Goal: Task Accomplishment & Management: Use online tool/utility

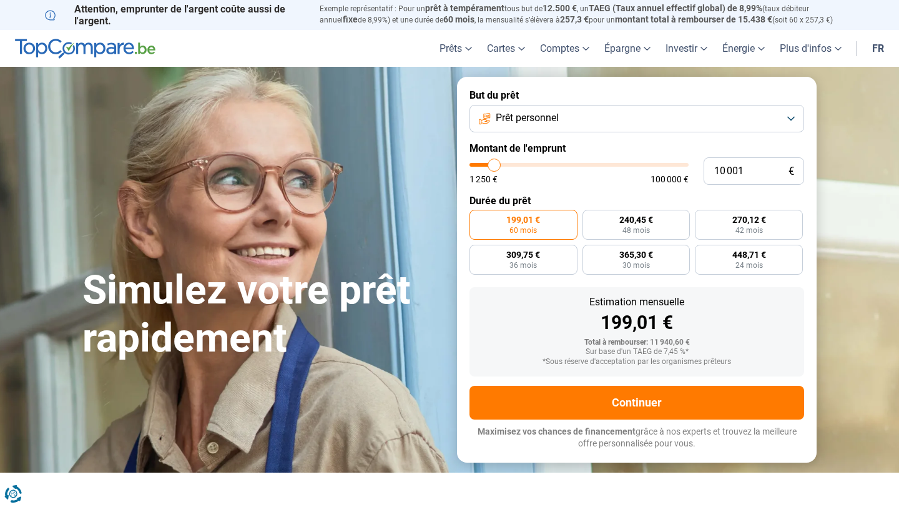
type input "11 000"
type input "11000"
type input "12 750"
type input "12750"
type input "16 250"
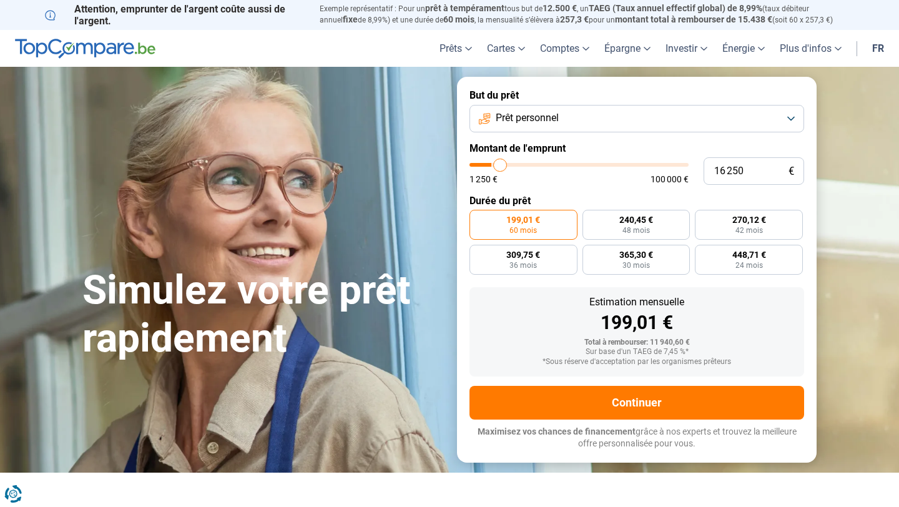
type input "16250"
type input "21 250"
type input "21250"
type input "27 000"
type input "27000"
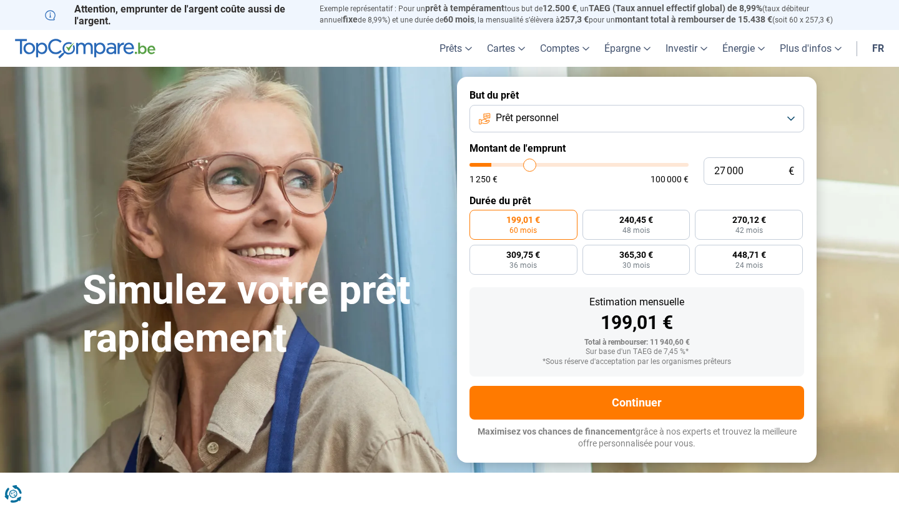
type input "33 500"
type input "33500"
type input "39 500"
type input "39500"
type input "47 500"
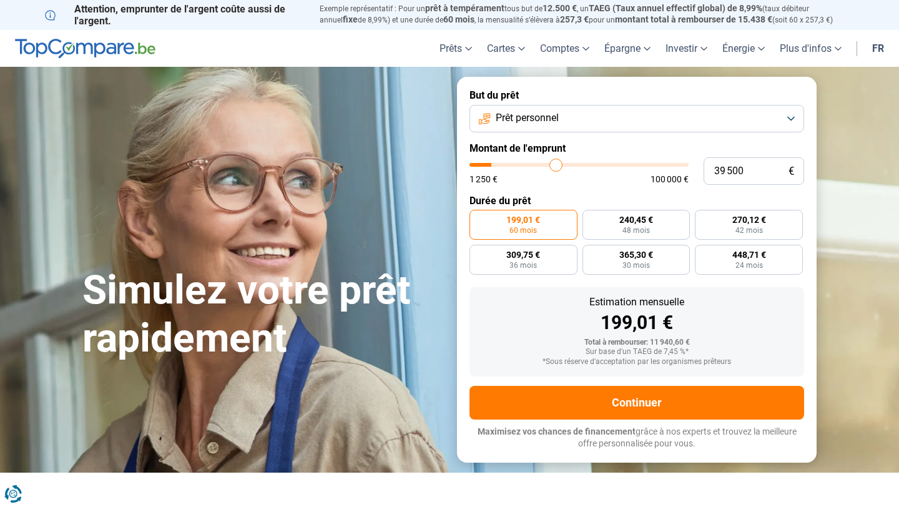
type input "47500"
type input "48 750"
type input "48750"
type input "50 500"
type input "50500"
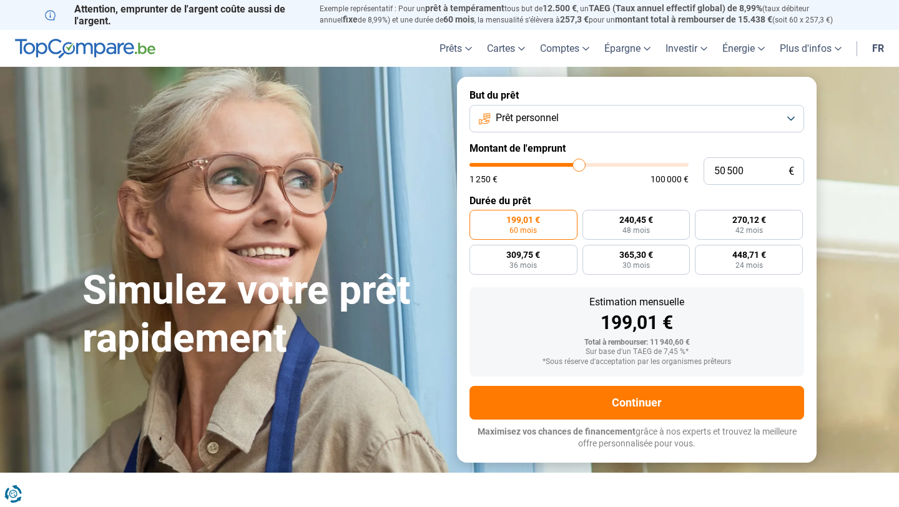
type input "52 250"
type input "52250"
type input "54 500"
type input "54500"
type input "57 750"
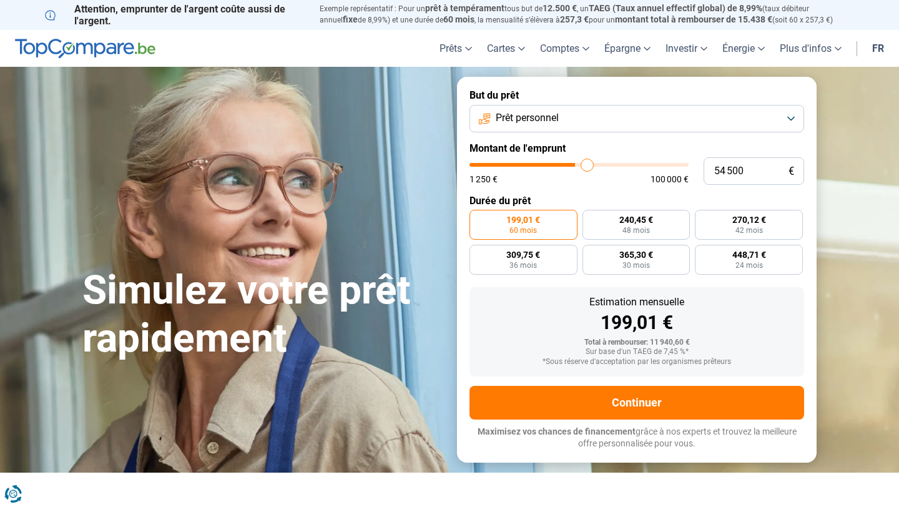
type input "57750"
type input "61 250"
type input "61250"
type input "64 750"
type input "64750"
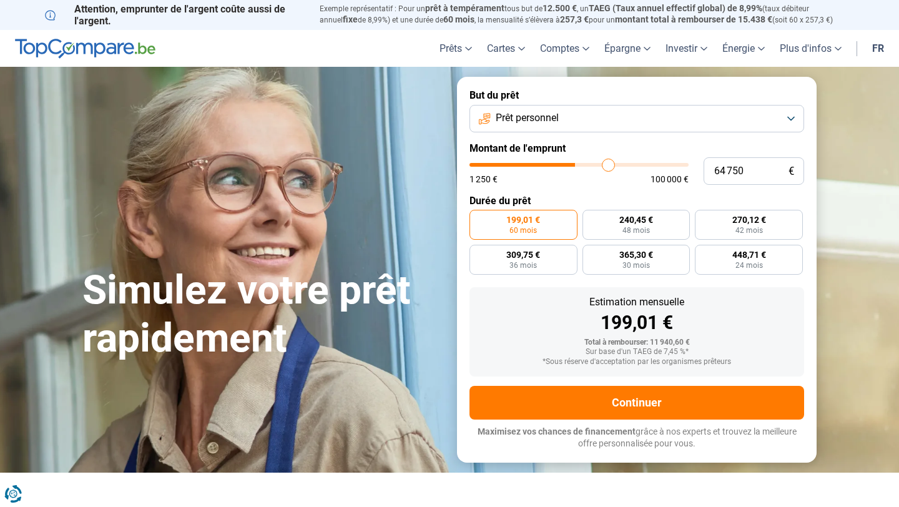
type input "68 250"
type input "68250"
type input "71 750"
type input "71750"
type input "74 750"
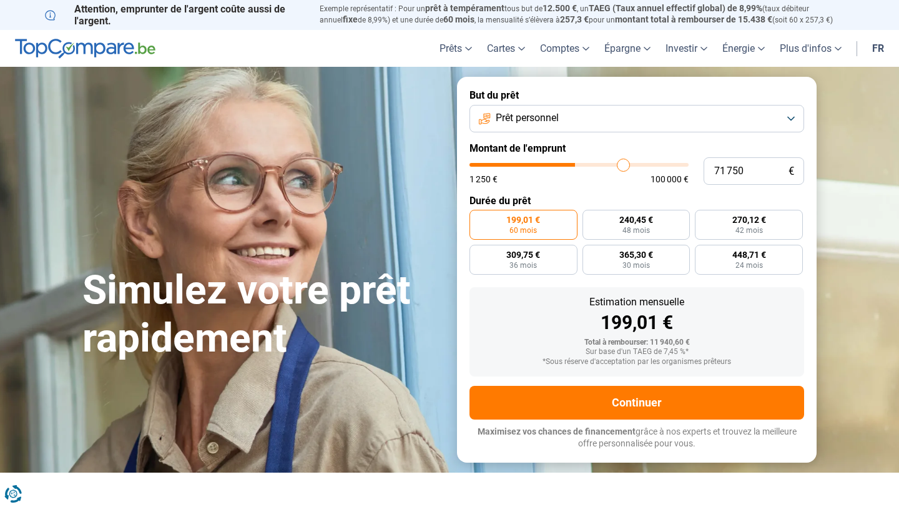
type input "74750"
type input "77 250"
type input "77250"
type input "77 500"
type input "77500"
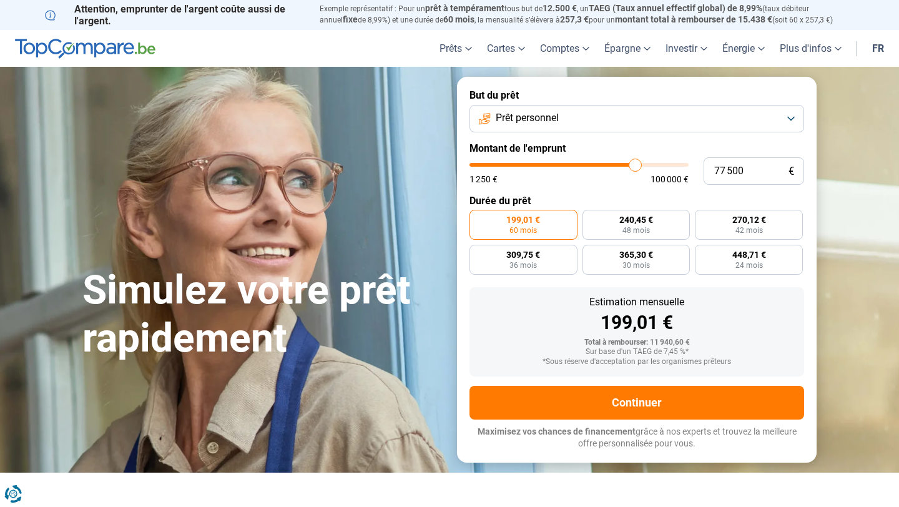
type input "78 250"
type input "78250"
type input "79 250"
type input "79250"
type input "80 000"
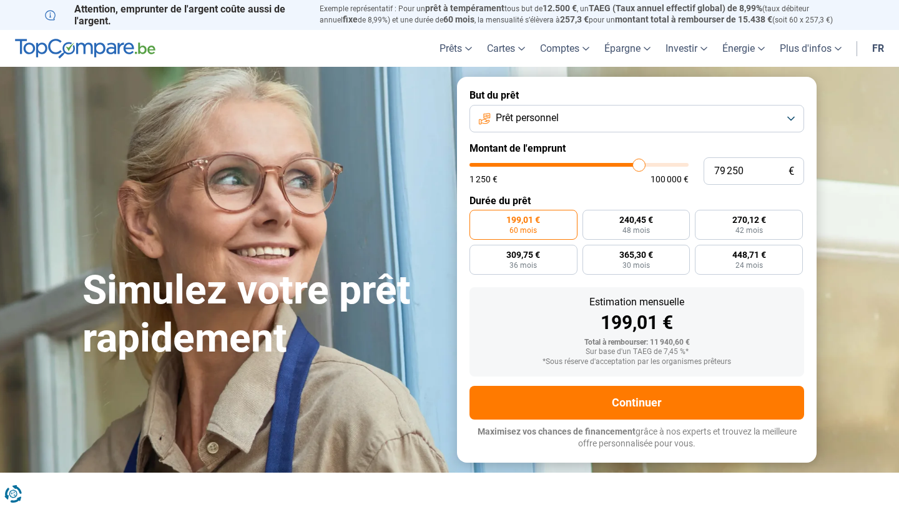
type input "80000"
type input "80 750"
type input "80750"
type input "81 250"
type input "81250"
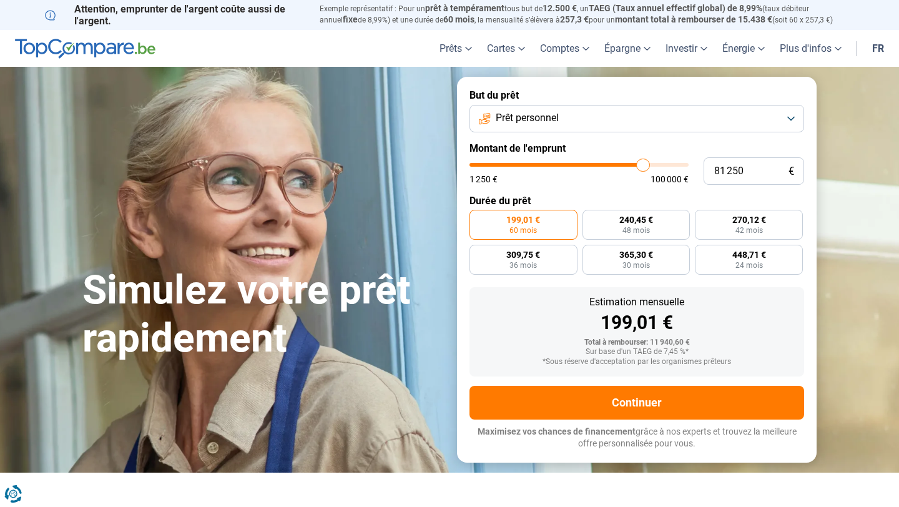
type input "82 000"
type input "82000"
type input "82 250"
type input "82250"
type input "82 500"
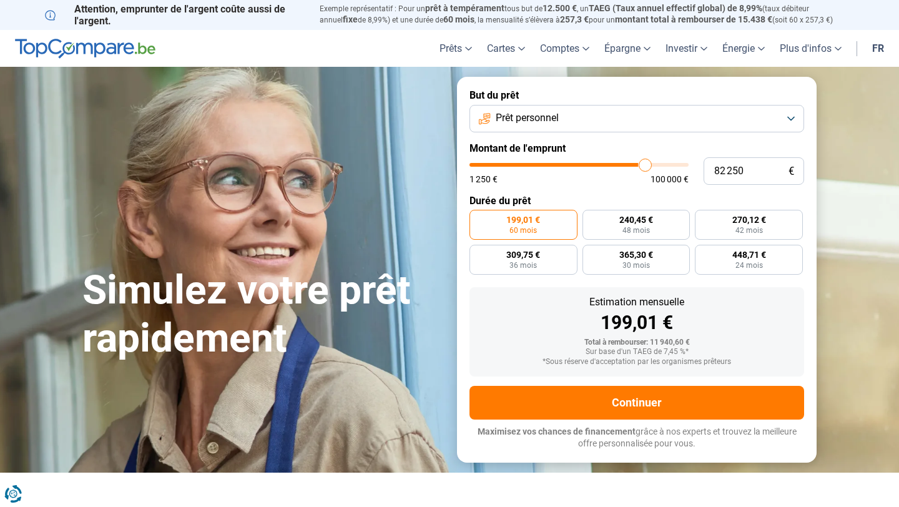
type input "82500"
type input "82 750"
type input "82750"
type input "83 000"
type input "83000"
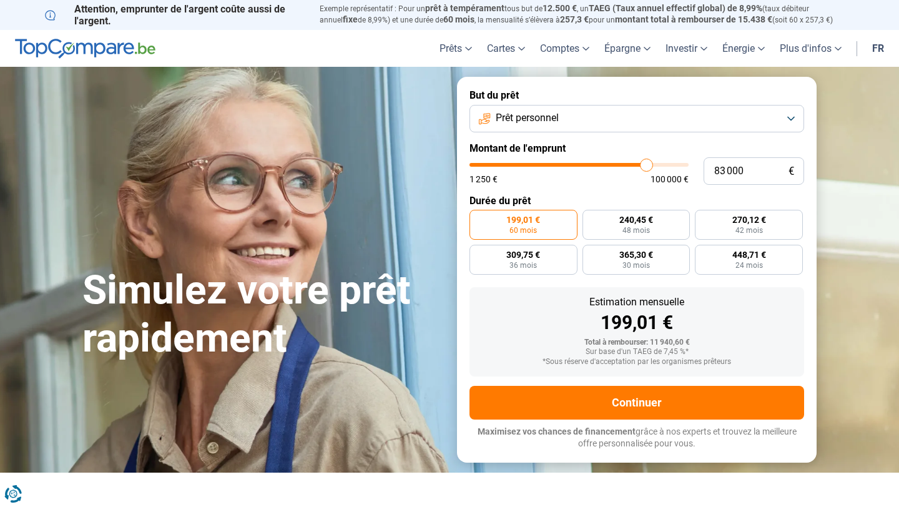
type input "83 250"
type input "83250"
type input "83 500"
type input "83500"
type input "83 750"
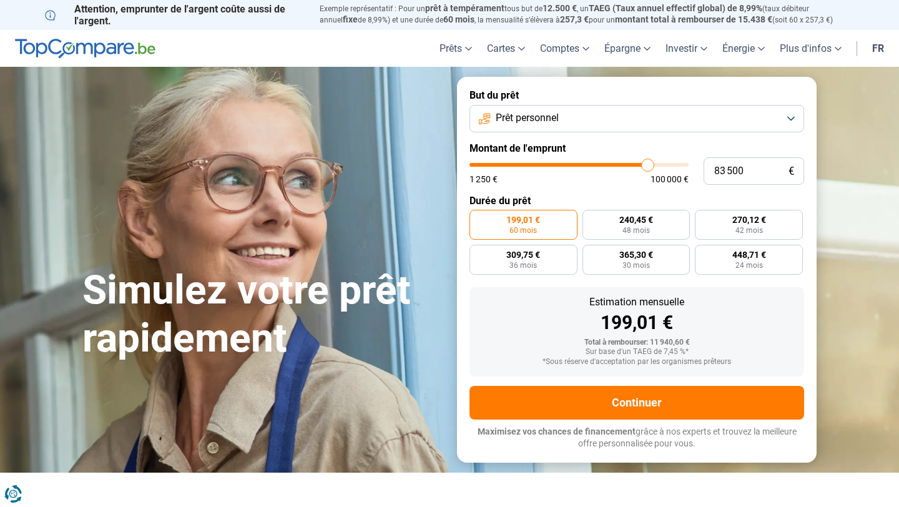
type input "83750"
type input "84 000"
type input "84000"
type input "84 250"
type input "84250"
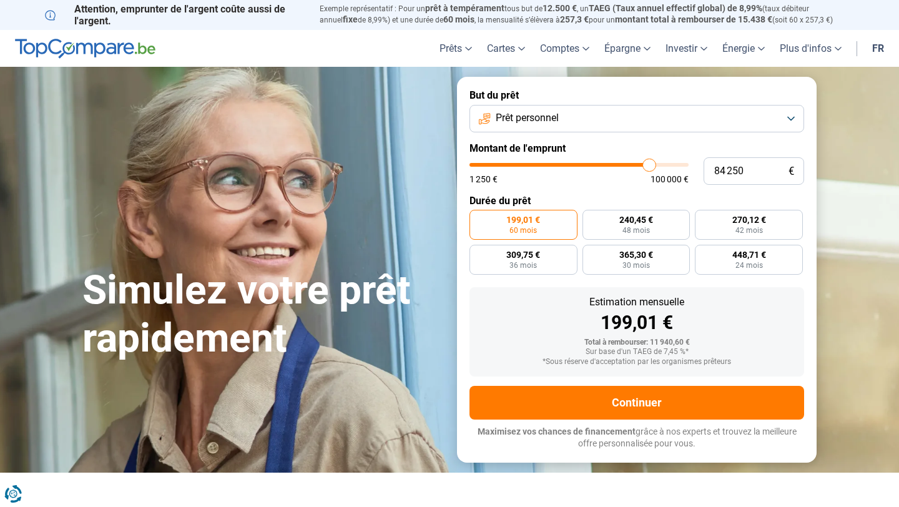
type input "84 500"
type input "84500"
type input "84 750"
type input "84750"
type input "85 000"
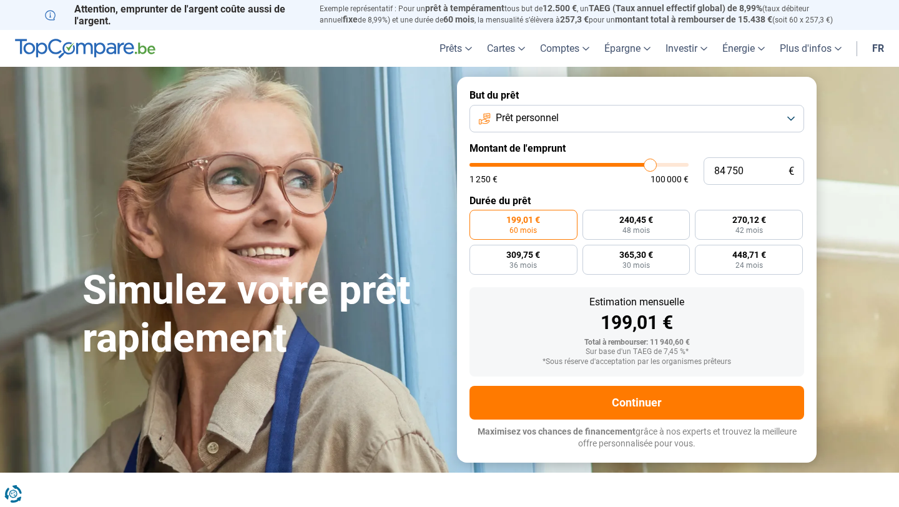
type input "85000"
type input "85 250"
type input "85250"
type input "85 500"
type input "85500"
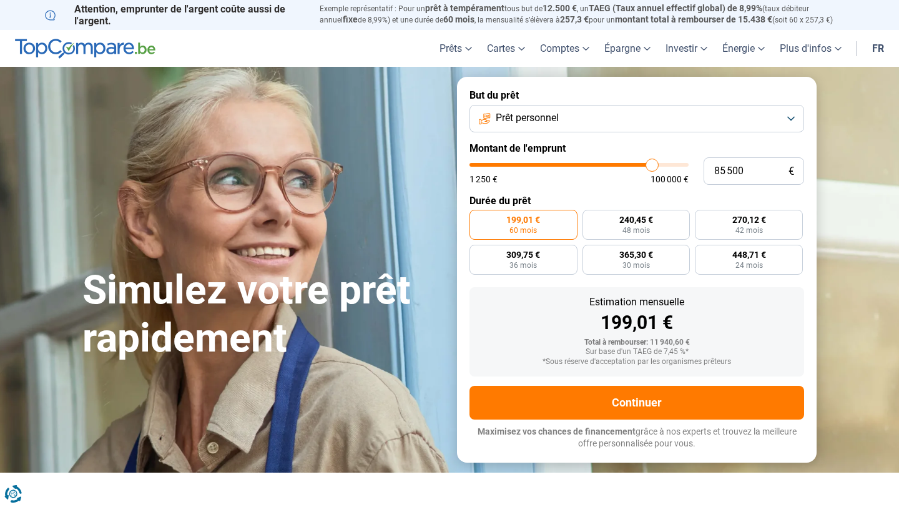
type input "85 750"
type input "85750"
type input "86 000"
type input "86000"
type input "86 250"
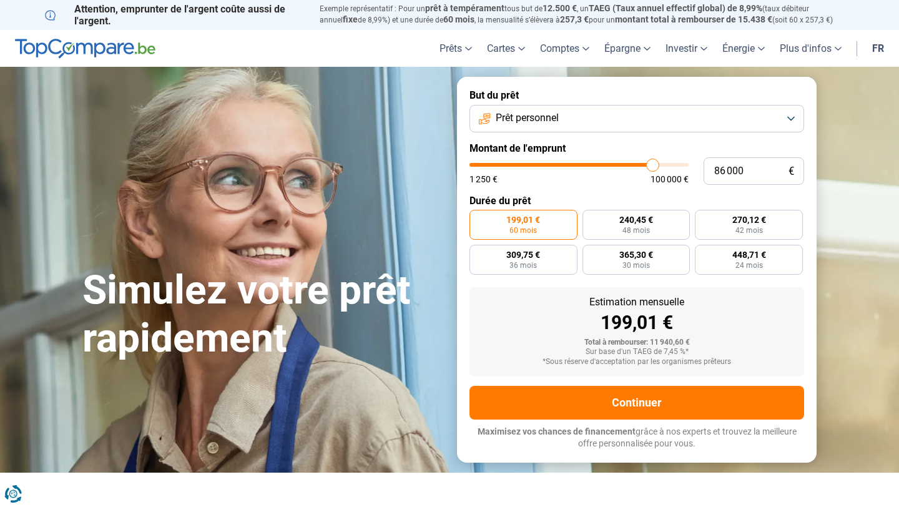
type input "86250"
type input "86 500"
type input "86500"
type input "86 750"
type input "86750"
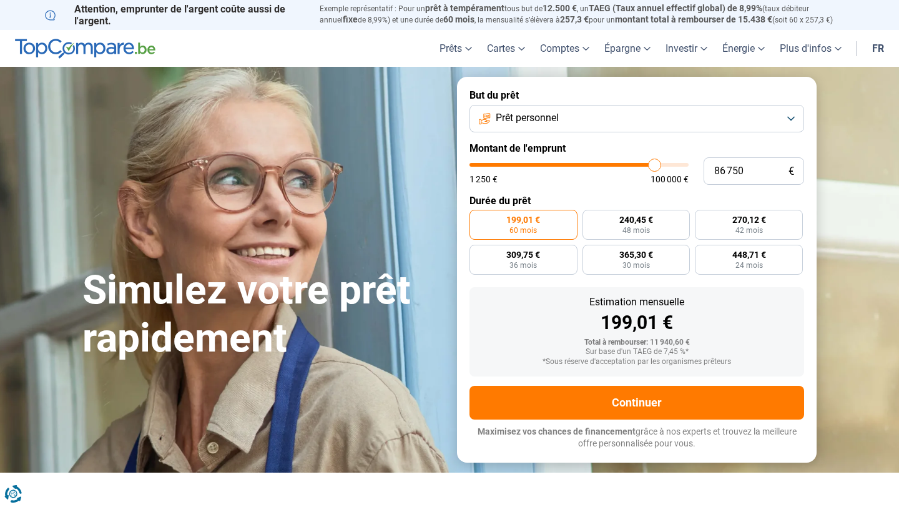
type input "87 000"
type input "87000"
type input "87 250"
type input "87250"
type input "87 500"
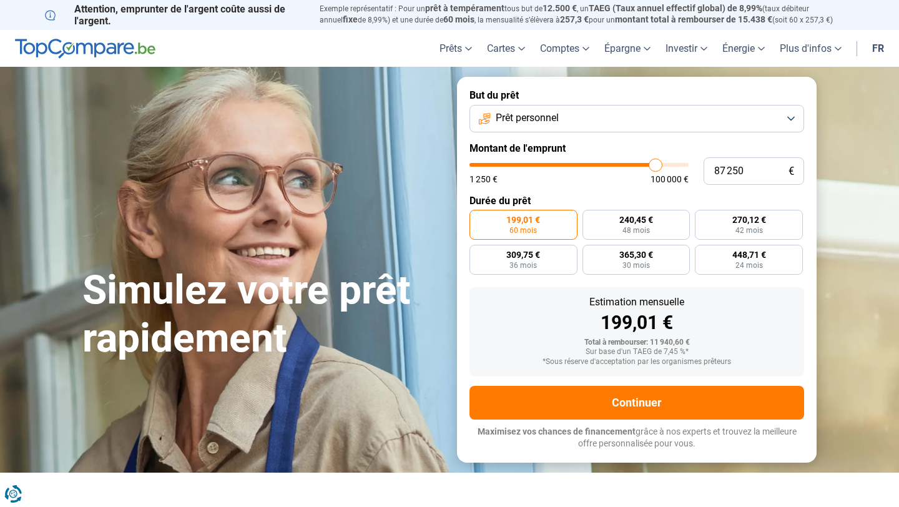
type input "87500"
type input "87 750"
type input "87750"
type input "88 000"
type input "88000"
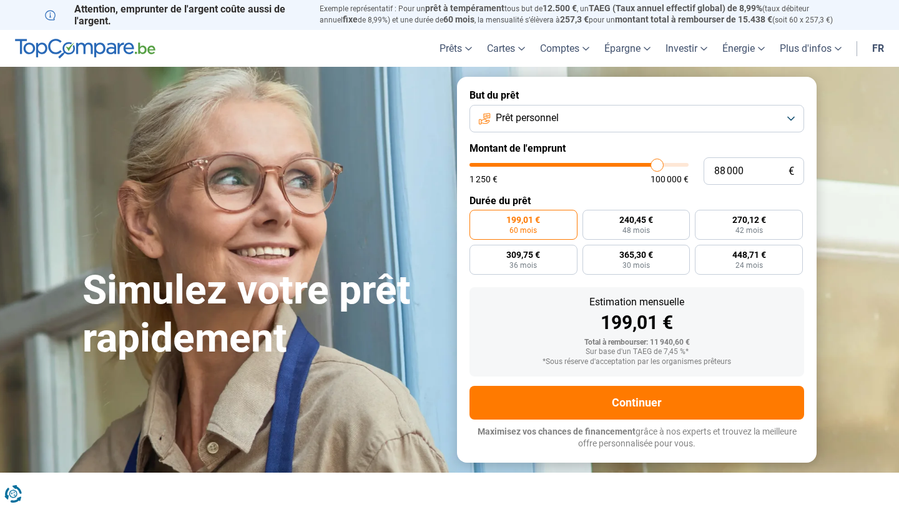
type input "88 250"
type input "88250"
type input "88 500"
type input "88500"
type input "88 750"
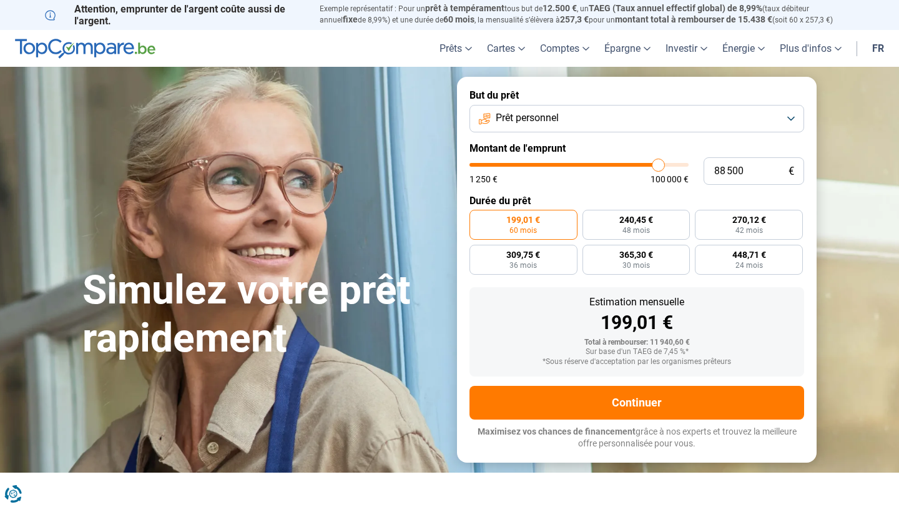
type input "88750"
type input "89 000"
type input "89000"
type input "89 250"
type input "89250"
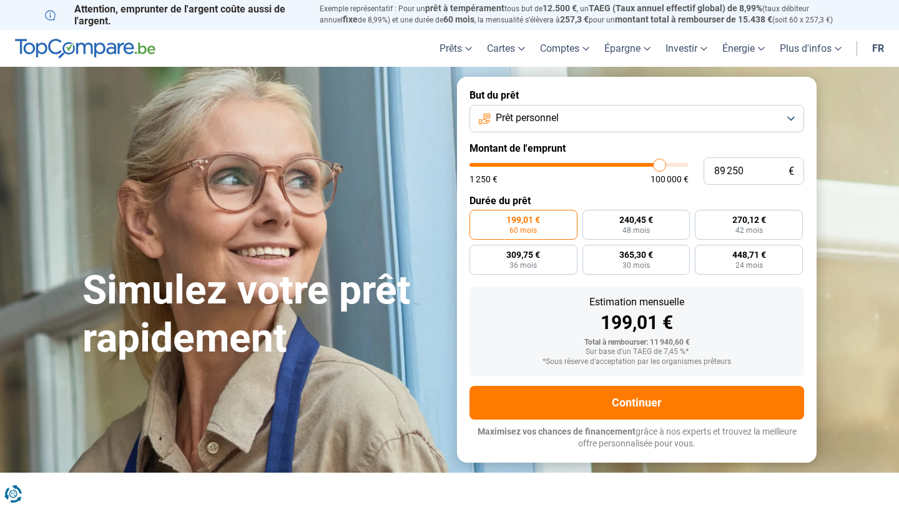
type input "89 500"
type input "89500"
type input "89 750"
type input "89750"
type input "90 000"
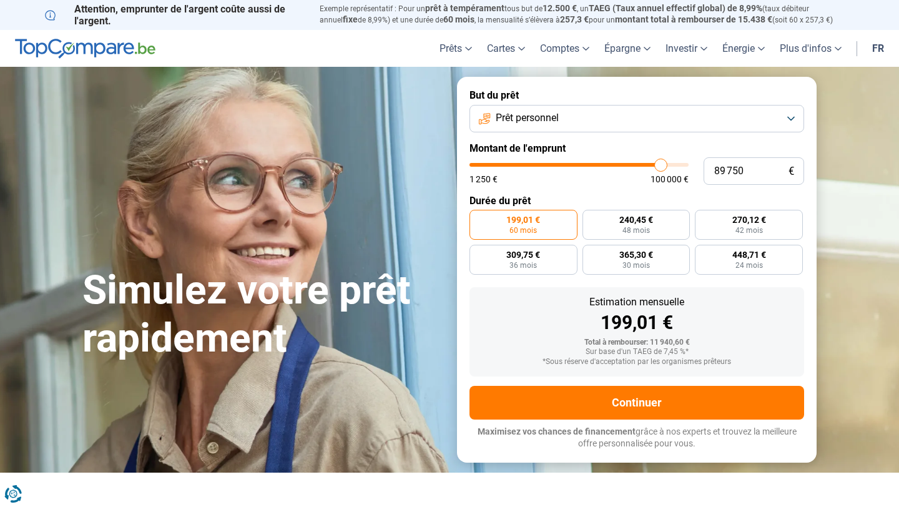
type input "90000"
type input "90 250"
type input "90250"
type input "90 500"
type input "90500"
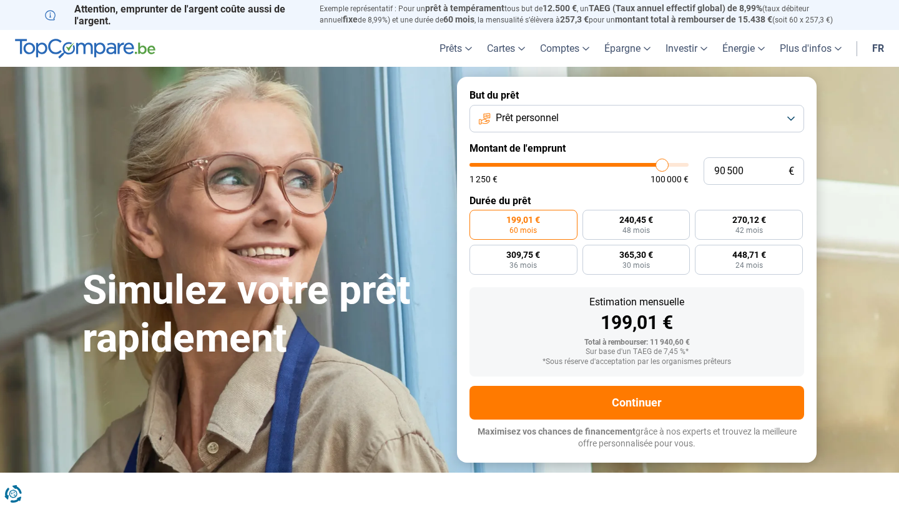
type input "90 250"
type input "90250"
type input "90 000"
drag, startPoint x: 495, startPoint y: 165, endPoint x: 661, endPoint y: 170, distance: 165.6
type input "90000"
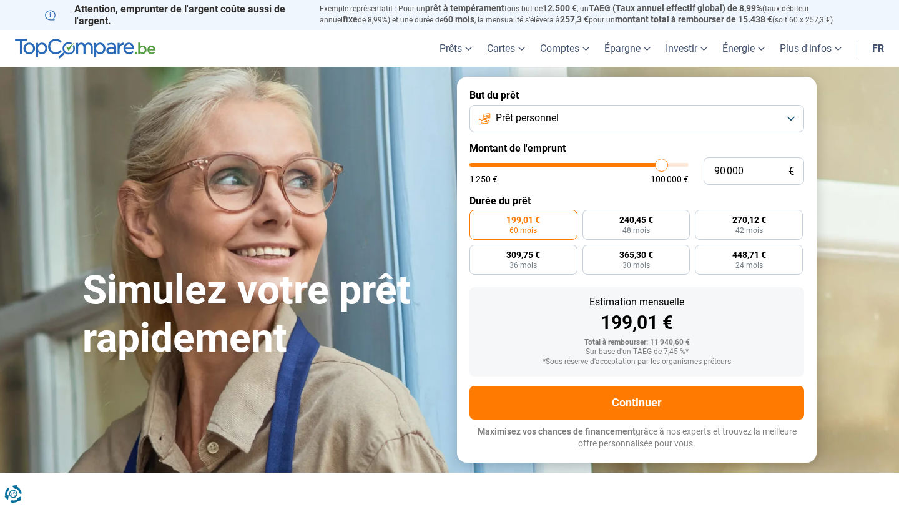
click at [661, 167] on input "range" at bounding box center [579, 165] width 219 height 4
radio input "false"
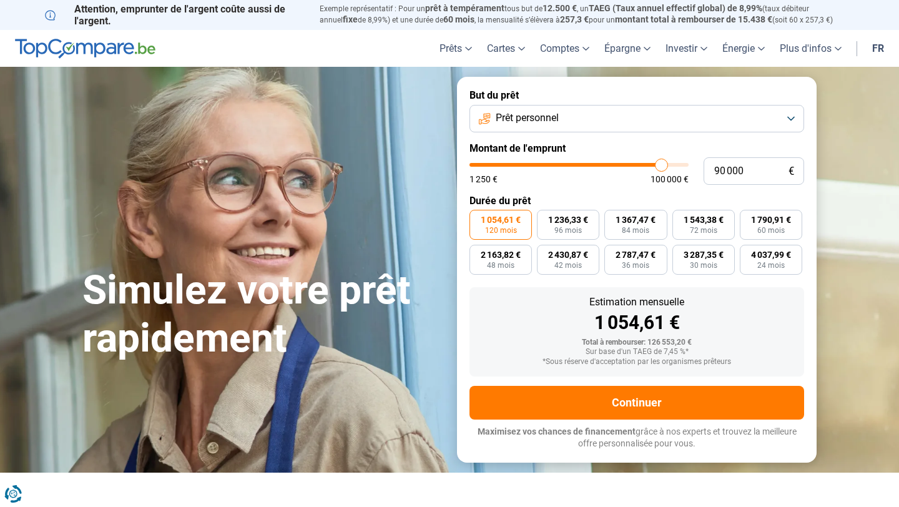
type input "89 750"
type input "89750"
type input "89 250"
type input "89250"
type input "89 000"
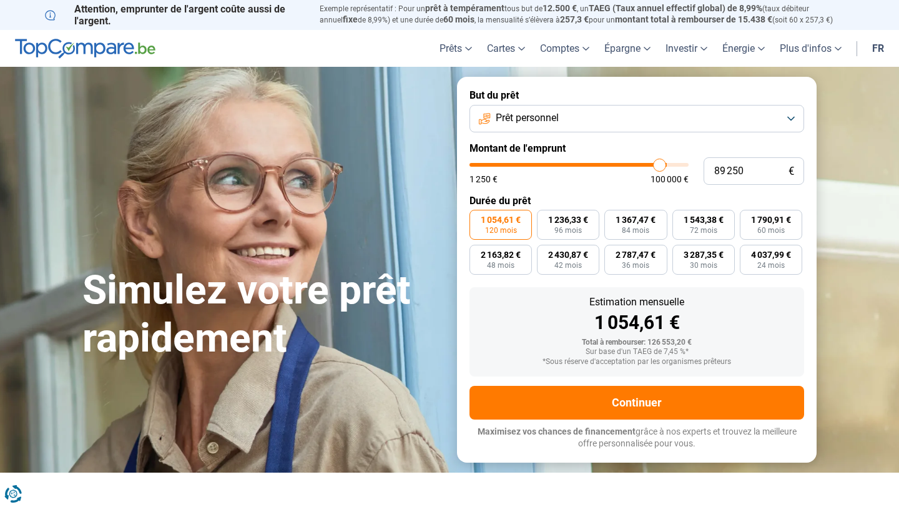
type input "89000"
type input "88 500"
type input "88500"
type input "88 000"
type input "88000"
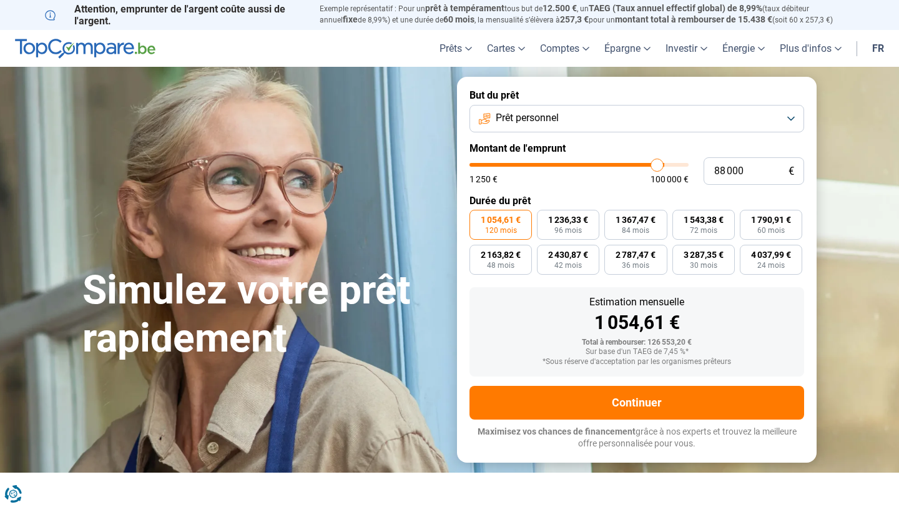
type input "87 750"
type input "87750"
type input "87 500"
type input "87500"
type input "87 250"
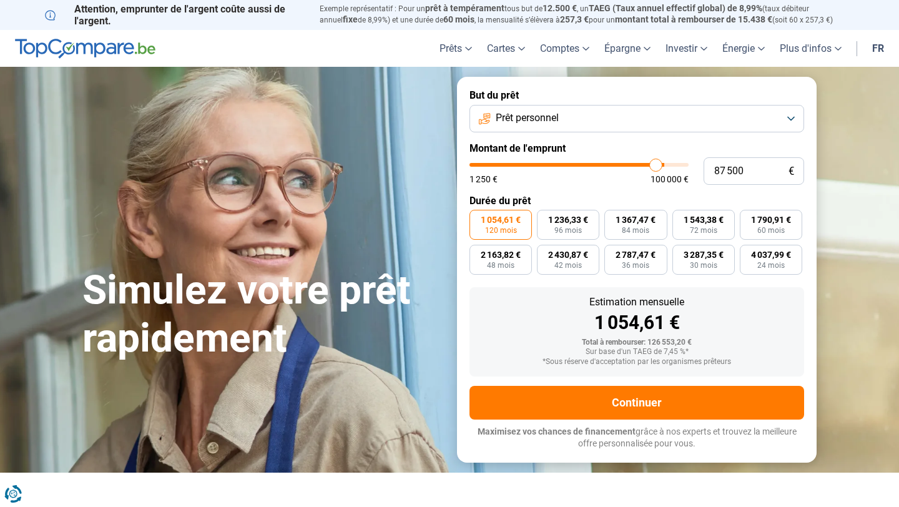
type input "87250"
type input "86 750"
type input "86750"
type input "86 500"
type input "86500"
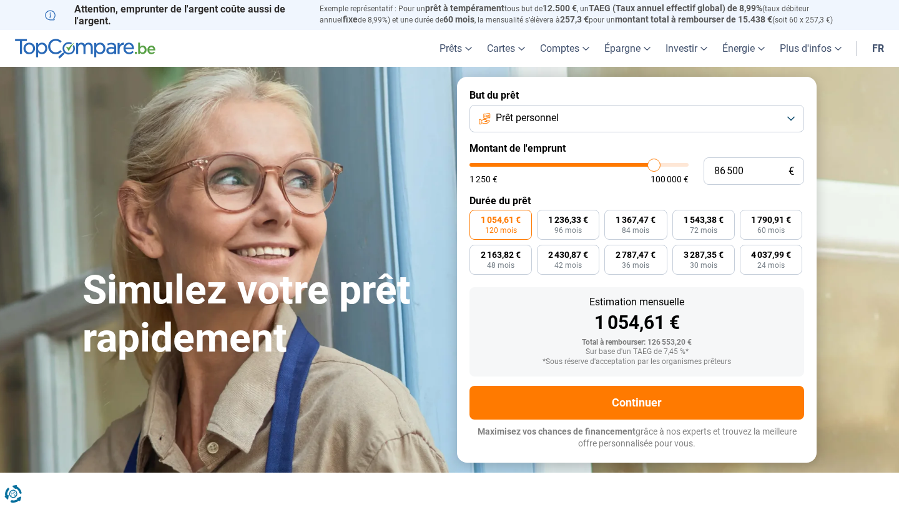
type input "86 250"
type input "86250"
type input "86 000"
type input "86000"
type input "85 750"
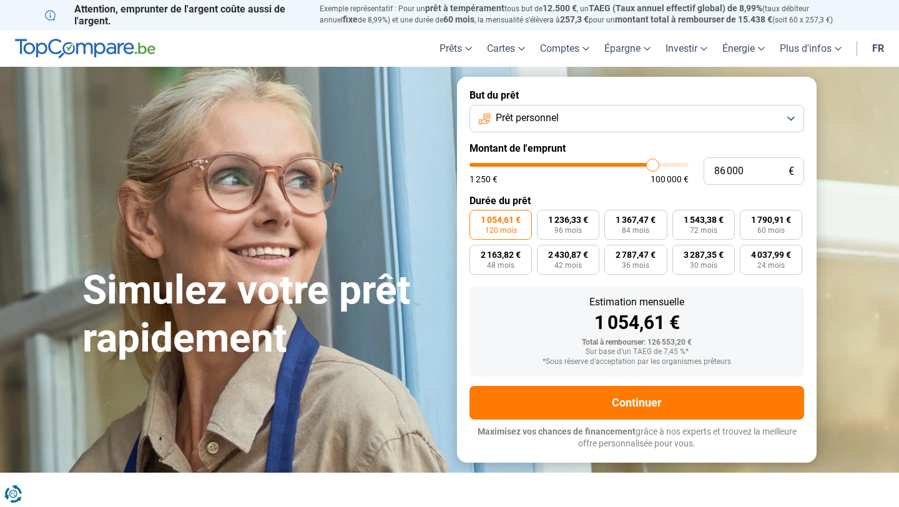
type input "85750"
type input "85 500"
type input "85500"
type input "85 250"
type input "85250"
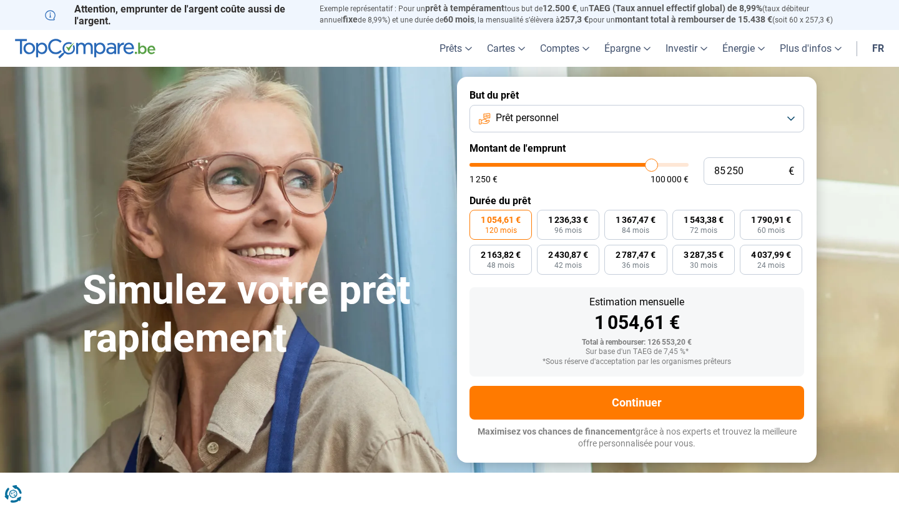
type input "85 000"
type input "85000"
type input "84 750"
type input "84750"
type input "84 500"
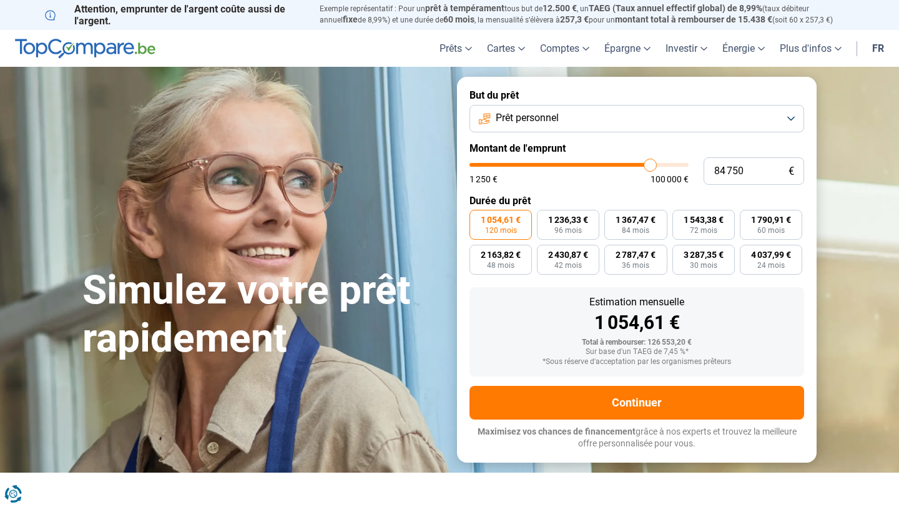
type input "84500"
type input "84 250"
type input "84250"
type input "84 000"
type input "84000"
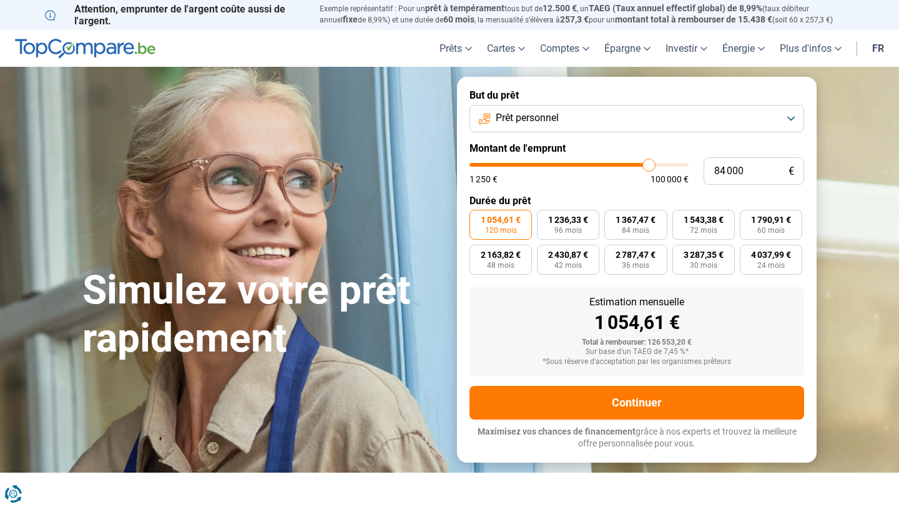
type input "83 750"
type input "83750"
type input "83 500"
type input "83500"
type input "83 250"
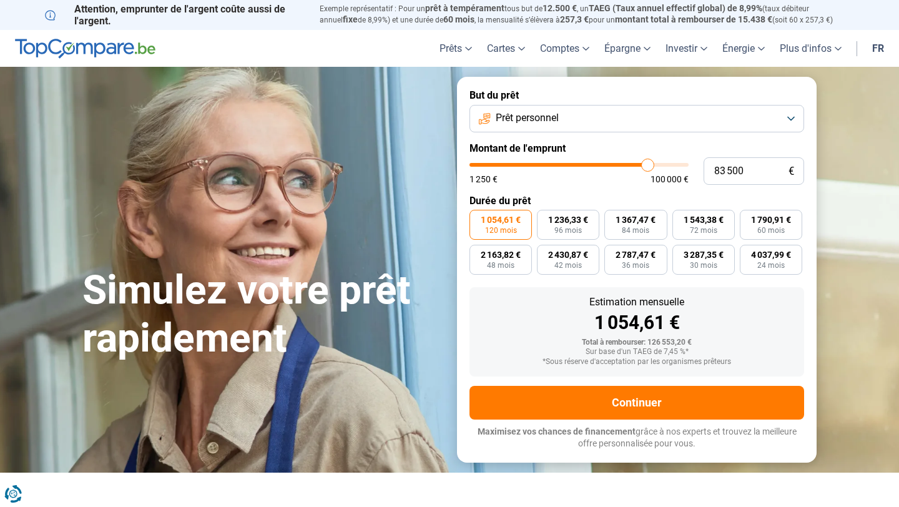
type input "83250"
type input "83 000"
type input "83000"
type input "82 750"
type input "82750"
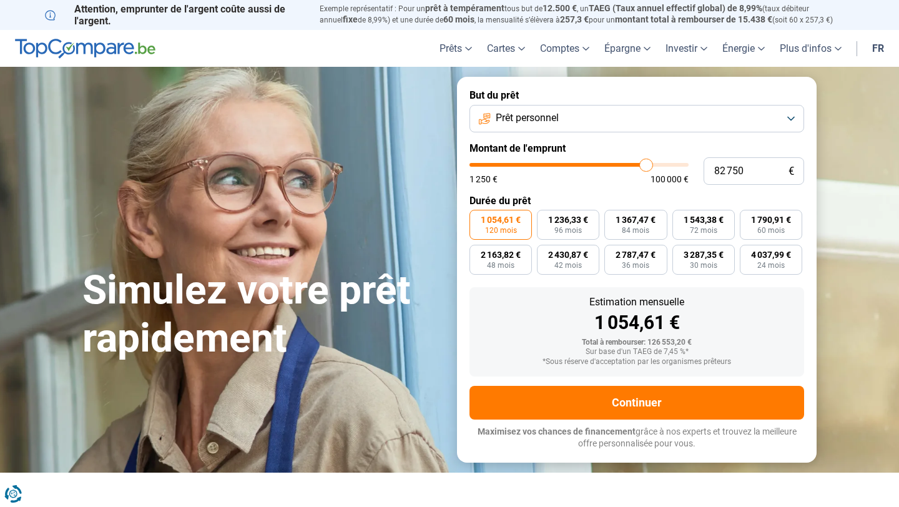
type input "82 500"
type input "82500"
type input "82 250"
type input "82250"
type input "82 000"
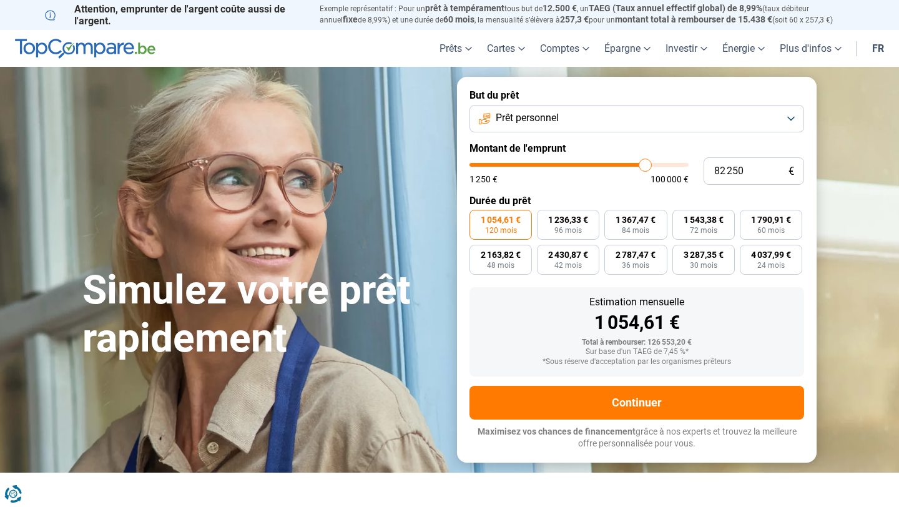
type input "82000"
type input "81 750"
type input "81750"
type input "81 500"
type input "81500"
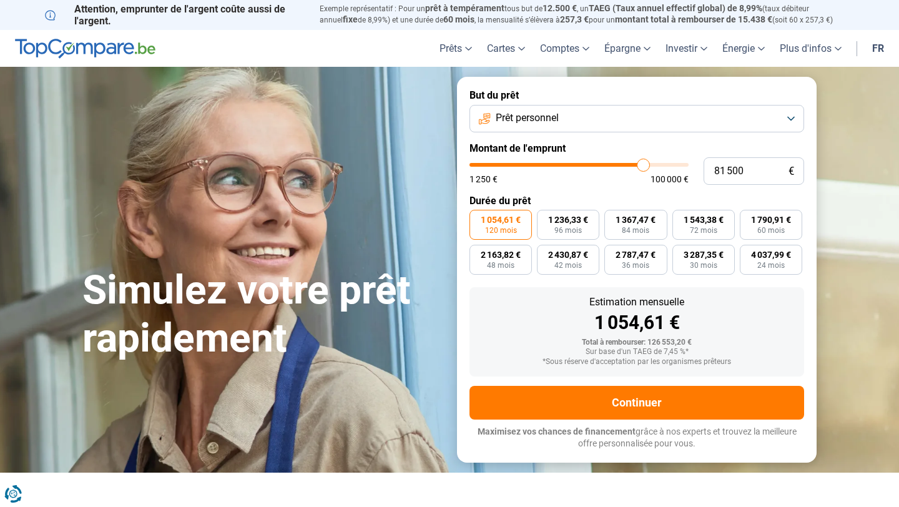
type input "81 250"
type input "81250"
type input "81 000"
type input "81000"
type input "80 750"
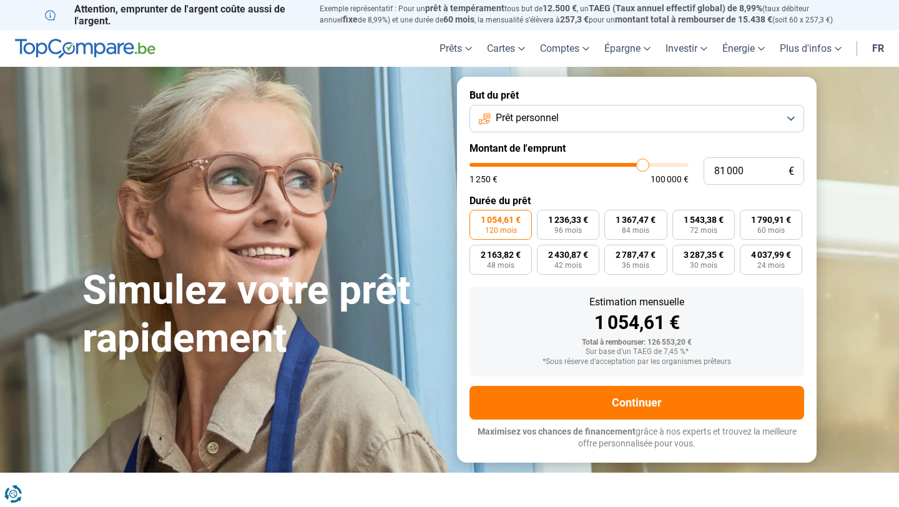
type input "80750"
type input "80 500"
type input "80500"
type input "80 750"
type input "80750"
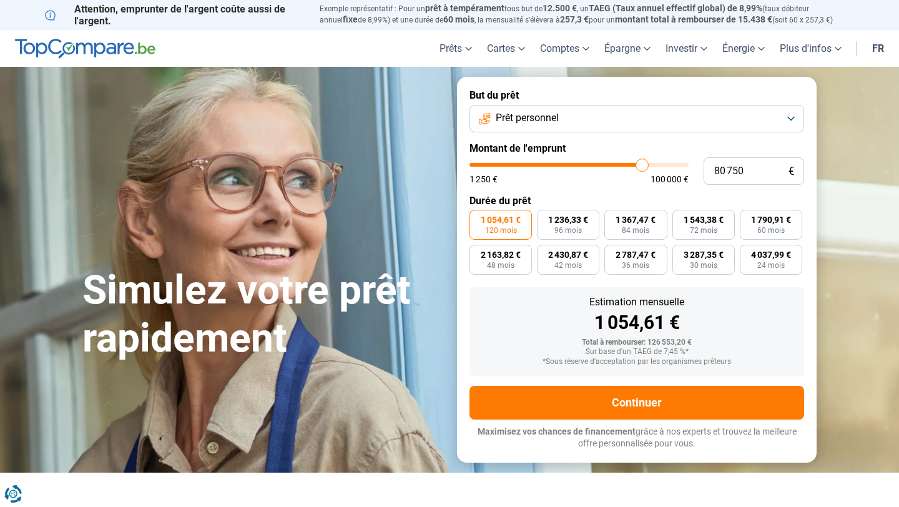
type input "80 500"
type input "80500"
type input "80 250"
type input "80250"
type input "80 000"
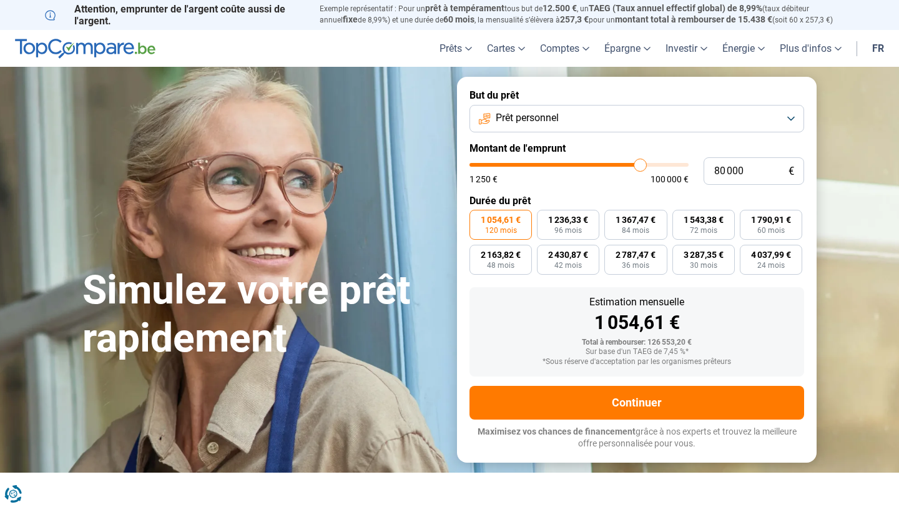
drag, startPoint x: 661, startPoint y: 166, endPoint x: 640, endPoint y: 166, distance: 21.2
click at [640, 166] on input "range" at bounding box center [579, 165] width 219 height 4
drag, startPoint x: 644, startPoint y: 164, endPoint x: 658, endPoint y: 164, distance: 13.8
click at [658, 164] on input "range" at bounding box center [579, 165] width 219 height 4
drag, startPoint x: 658, startPoint y: 164, endPoint x: 598, endPoint y: 166, distance: 59.4
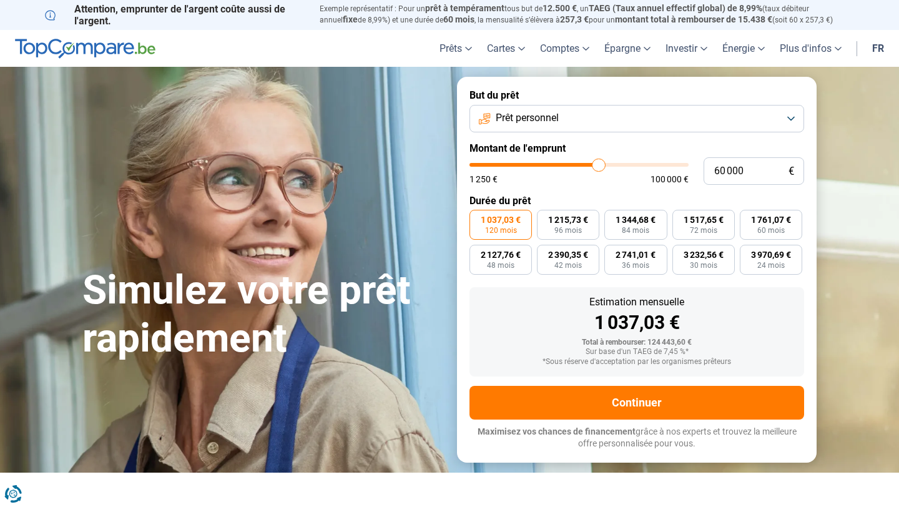
click at [598, 166] on input "range" at bounding box center [579, 165] width 219 height 4
